Goal: Complete application form

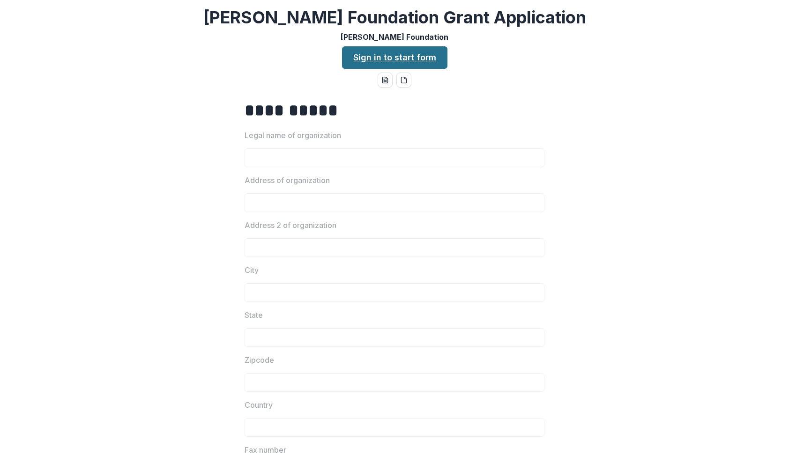
click at [385, 53] on link "Sign in to start form" at bounding box center [394, 57] width 105 height 22
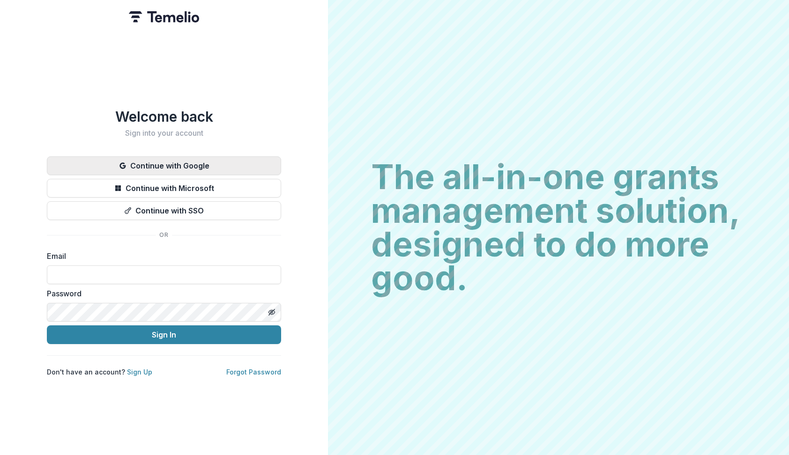
click at [139, 168] on button "Continue with Google" at bounding box center [164, 165] width 234 height 19
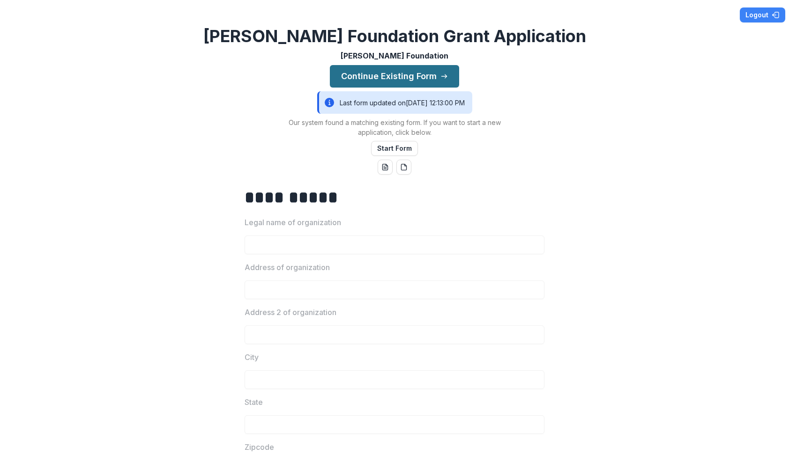
click at [426, 75] on button "Continue Existing Form" at bounding box center [394, 76] width 129 height 22
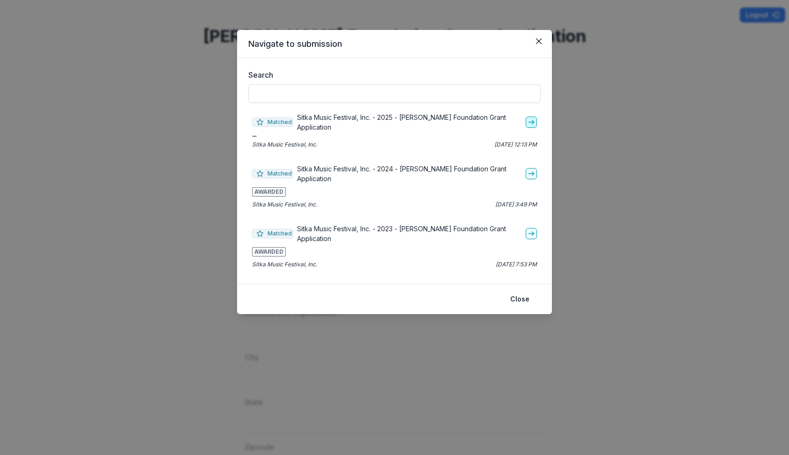
click at [532, 120] on polyline "go-to" at bounding box center [533, 122] width 2 height 4
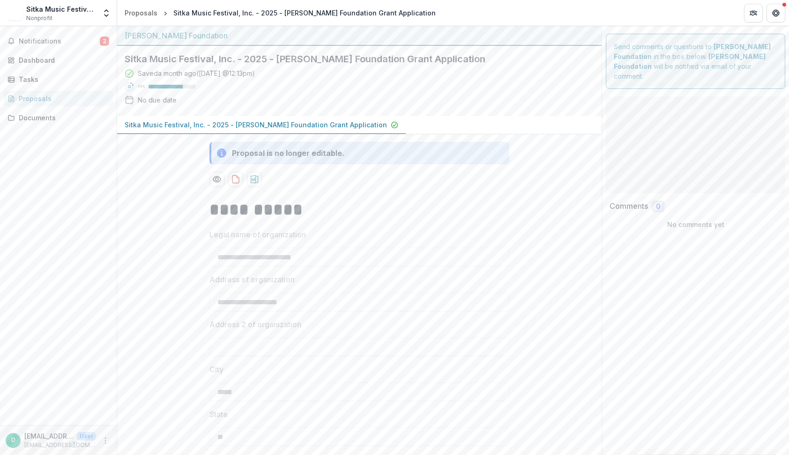
type input "*******"
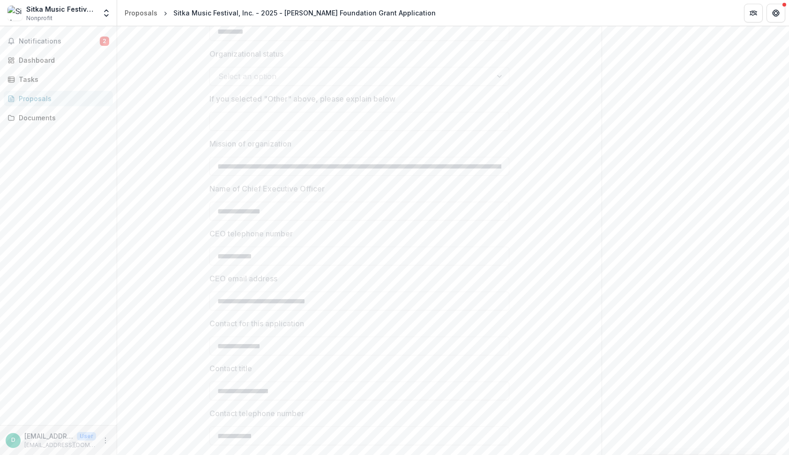
scroll to position [547, 0]
